Goal: Find specific page/section: Find specific page/section

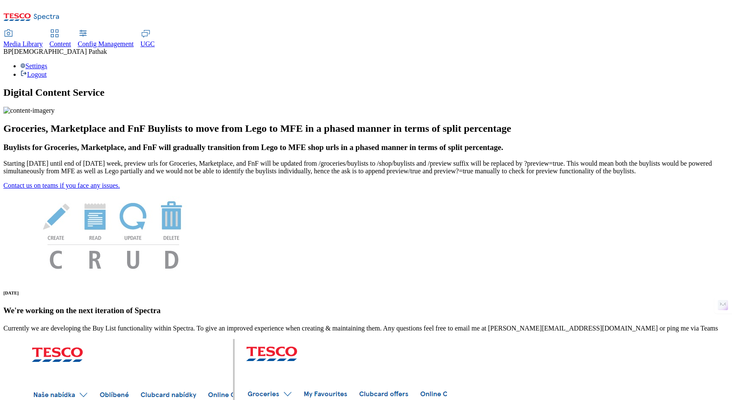
click at [71, 40] on span "Content" at bounding box center [61, 43] width 22 height 7
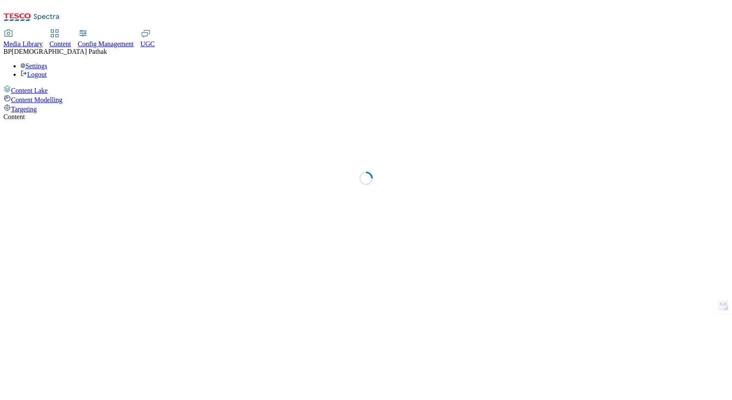
select select "group-comms"
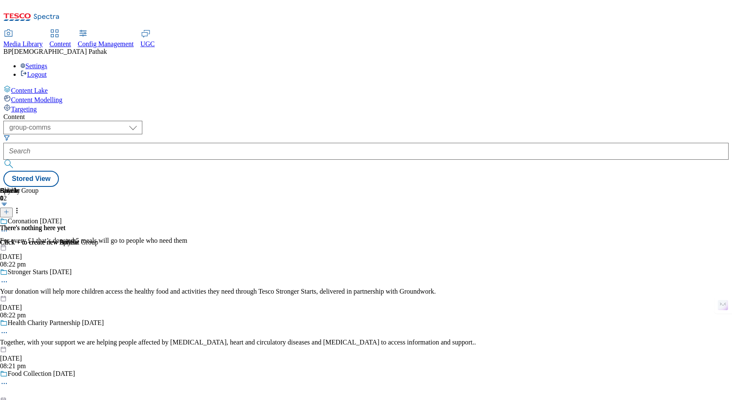
click at [37, 105] on span "Targeting" at bounding box center [24, 108] width 26 height 7
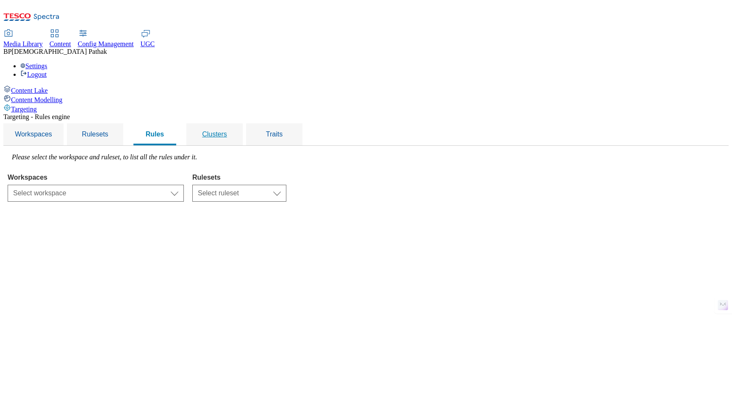
click at [227, 130] on span "Clusters" at bounding box center [214, 133] width 25 height 7
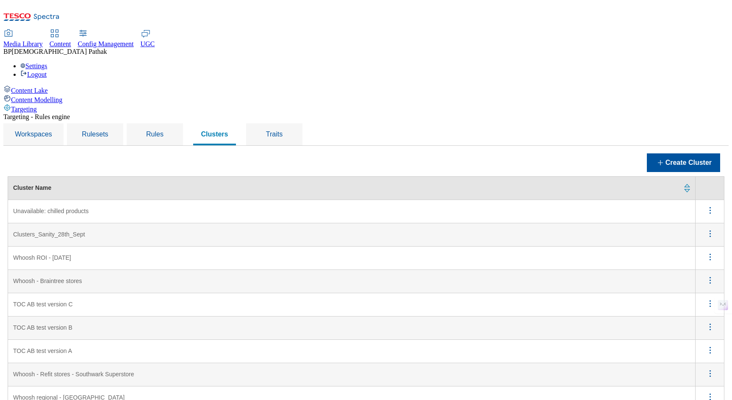
scroll to position [11, 0]
click at [709, 205] on icon "menus" at bounding box center [710, 210] width 11 height 11
click at [701, 218] on span "Edit" at bounding box center [699, 221] width 10 height 6
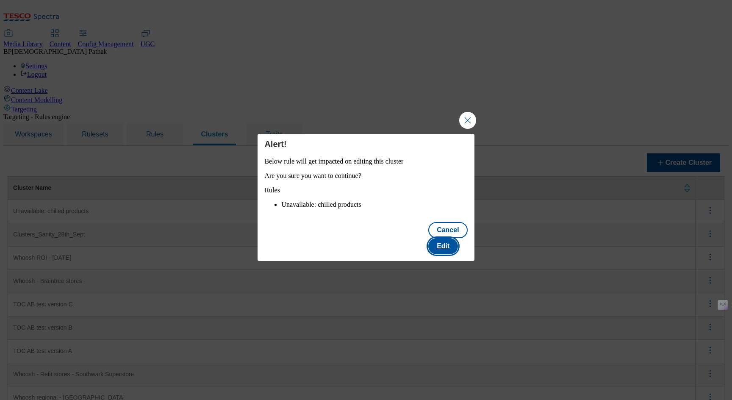
click at [453, 246] on button "Edit" at bounding box center [443, 246] width 30 height 16
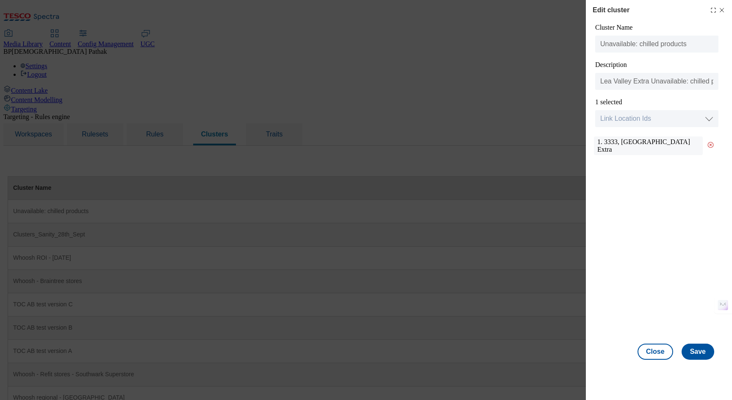
click at [725, 12] on icon "Modal" at bounding box center [721, 10] width 7 height 7
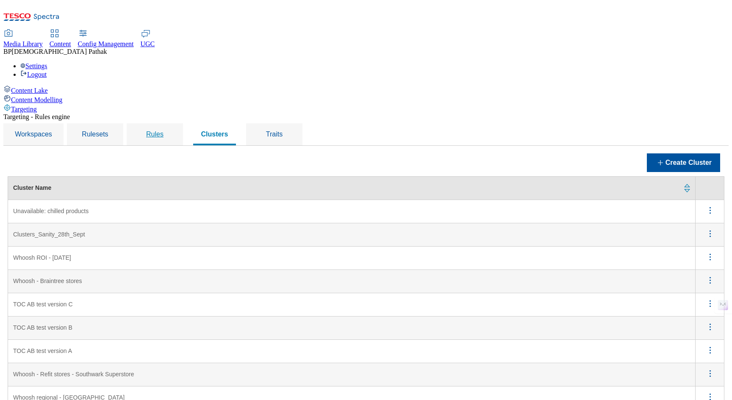
click at [163, 130] on span "Rules" at bounding box center [154, 133] width 17 height 7
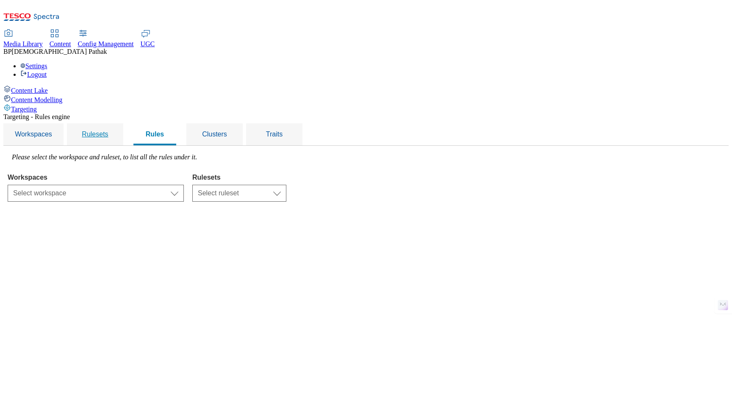
click at [113, 123] on div "Rulesets" at bounding box center [95, 134] width 36 height 22
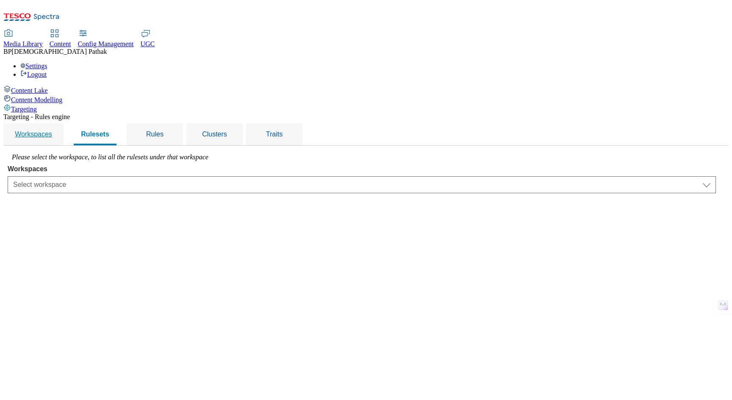
click at [52, 130] on span "Workspaces" at bounding box center [33, 133] width 37 height 7
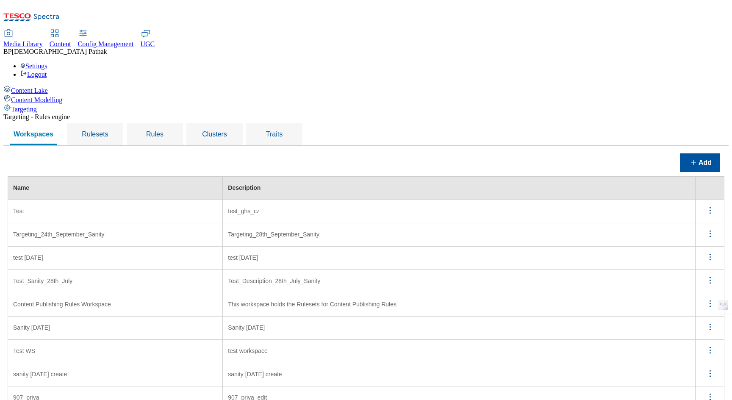
click at [43, 40] on span "Media Library" at bounding box center [22, 43] width 39 height 7
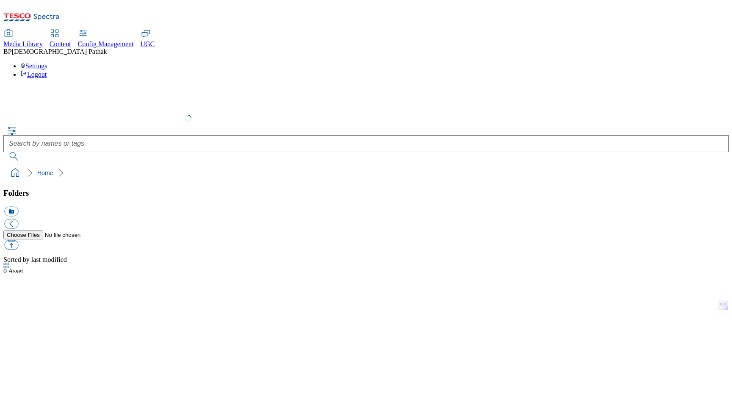
select select "flare-test"
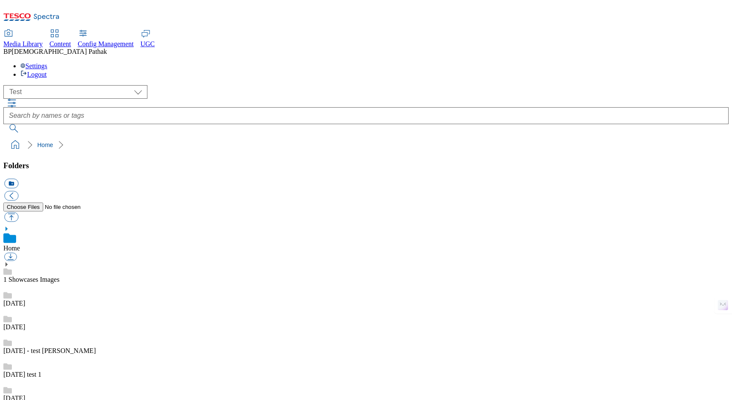
scroll to position [0, 0]
click at [90, 283] on div "10 oct" at bounding box center [365, 295] width 725 height 24
click at [59, 266] on link "1 Showcases Images" at bounding box center [31, 269] width 56 height 7
click at [17, 98] on icon "button" at bounding box center [12, 103] width 10 height 10
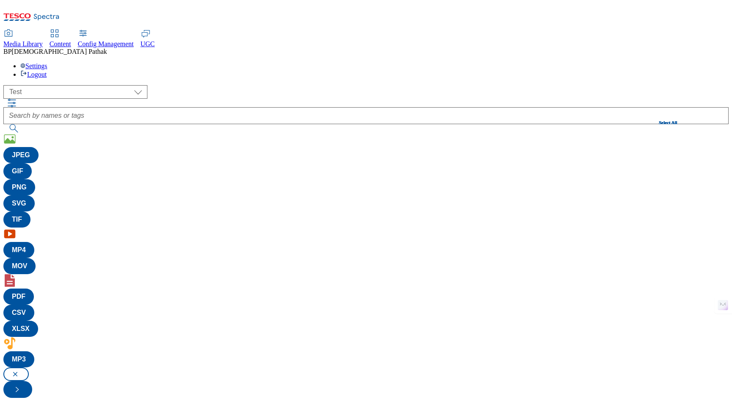
click at [643, 85] on div "( optional ) All all CE Clubcard Boost UK Clubcard Marketing Clubcard ROI clubc…" at bounding box center [365, 241] width 725 height 313
click at [134, 40] on span "Config Management" at bounding box center [106, 43] width 56 height 7
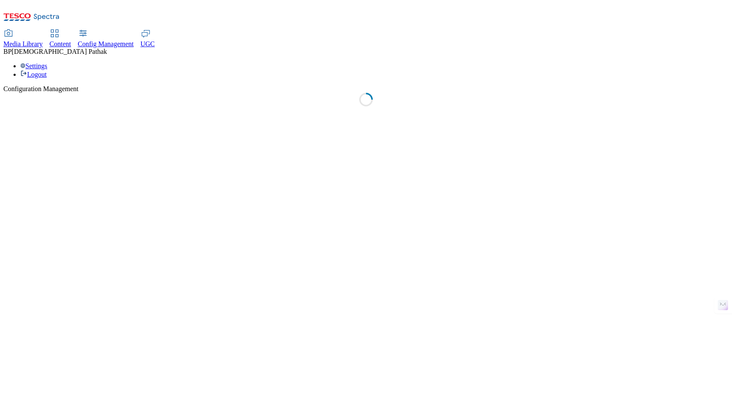
select select "uk"
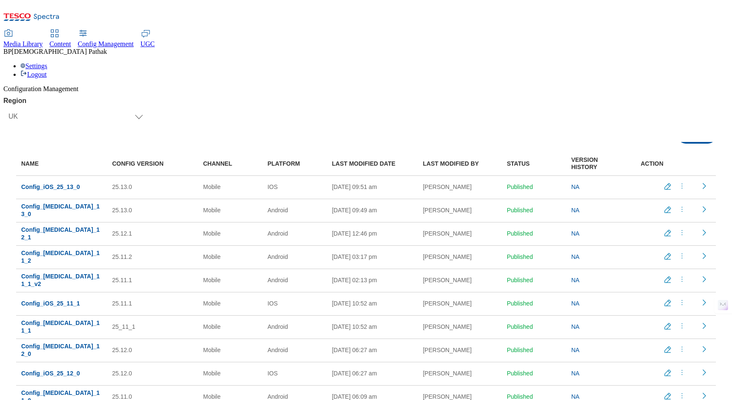
scroll to position [24, 0]
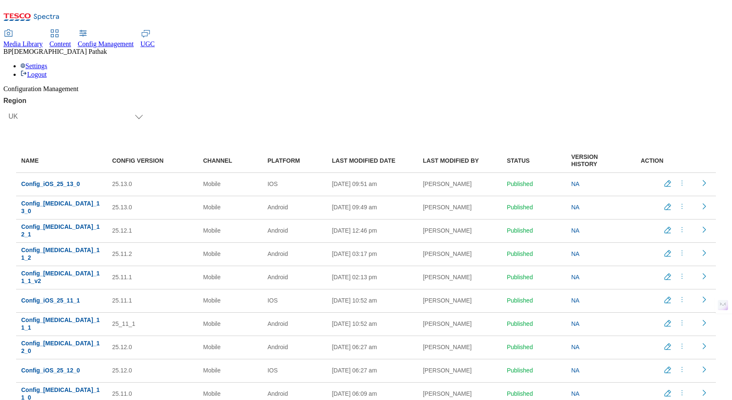
click at [155, 40] on span "UGC" at bounding box center [148, 43] width 14 height 7
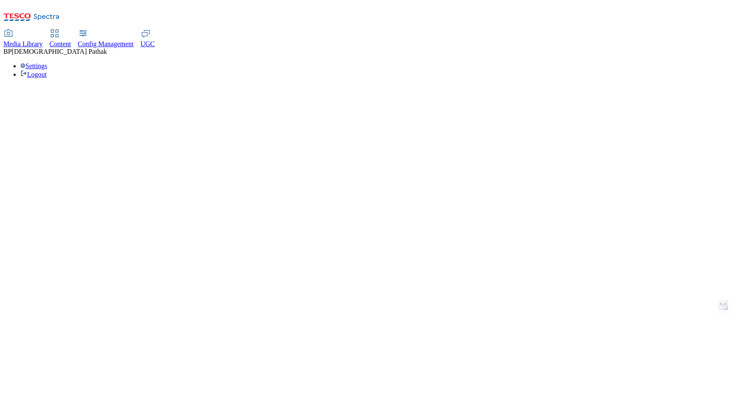
select select "All"
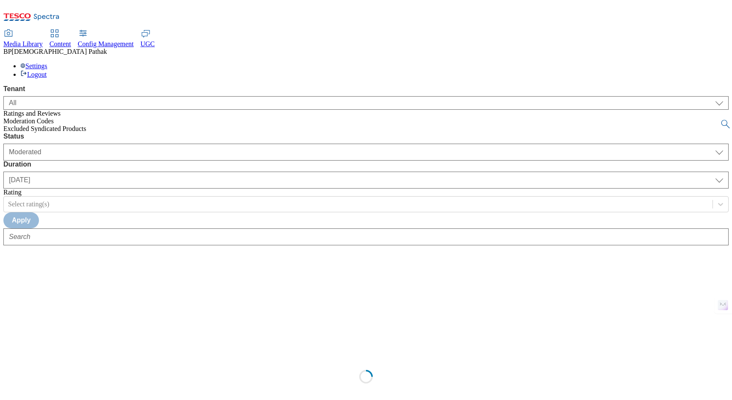
select select "All"
click at [71, 40] on span "Content" at bounding box center [61, 43] width 22 height 7
select select "group-comms"
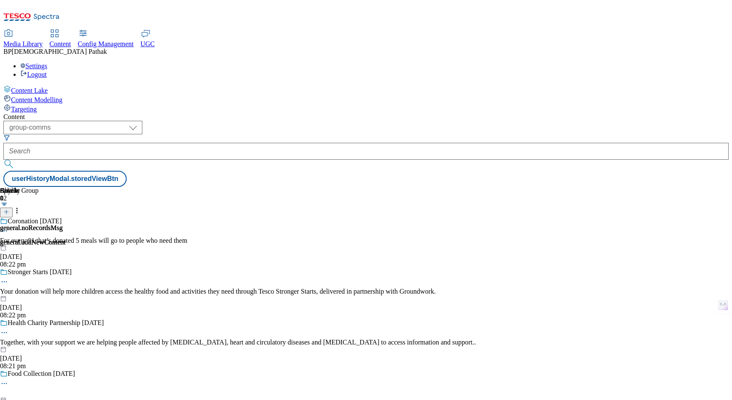
click at [66, 224] on div "general.noRecordsMsg general.addNewContent" at bounding box center [33, 235] width 66 height 22
